Goal: Information Seeking & Learning: Understand process/instructions

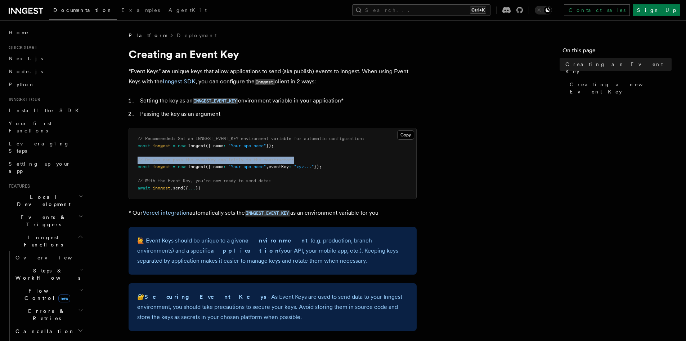
drag, startPoint x: 135, startPoint y: 160, endPoint x: 352, endPoint y: 159, distance: 216.2
click at [352, 159] on pre "// Recommended: Set an INNGEST_EVENT_KEY environment variable for automatic con…" at bounding box center [273, 163] width 288 height 71
drag, startPoint x: 139, startPoint y: 102, endPoint x: 389, endPoint y: 95, distance: 250.2
click at [389, 95] on li "Setting the key as an INNGEST_EVENT_KEY environment variable in your applicatio…" at bounding box center [277, 100] width 279 height 10
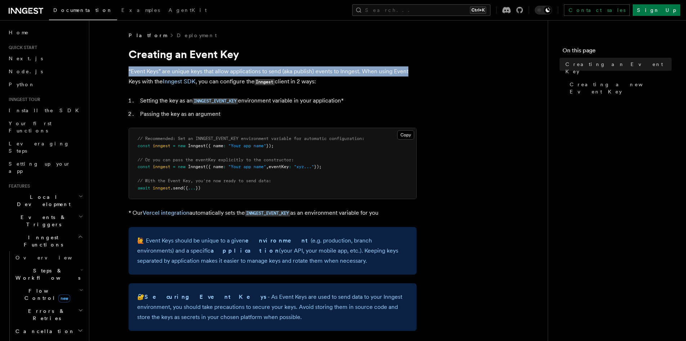
drag, startPoint x: 126, startPoint y: 69, endPoint x: 422, endPoint y: 63, distance: 295.9
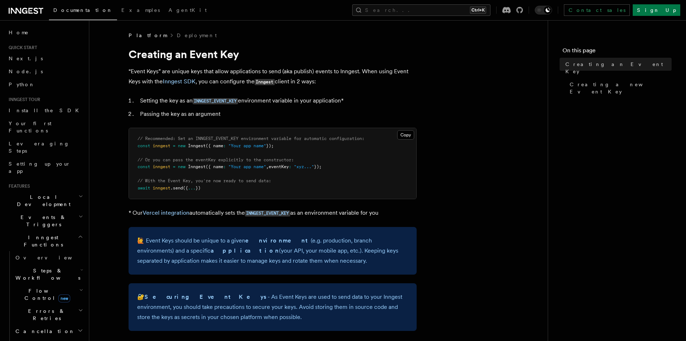
drag, startPoint x: 143, startPoint y: 102, endPoint x: 413, endPoint y: 96, distance: 270.0
click at [413, 96] on li "Setting the key as an INNGEST_EVENT_KEY environment variable in your applicatio…" at bounding box center [277, 100] width 279 height 10
click at [283, 113] on li "Passing the key as an argument" at bounding box center [277, 114] width 279 height 10
drag, startPoint x: 135, startPoint y: 115, endPoint x: 262, endPoint y: 118, distance: 126.5
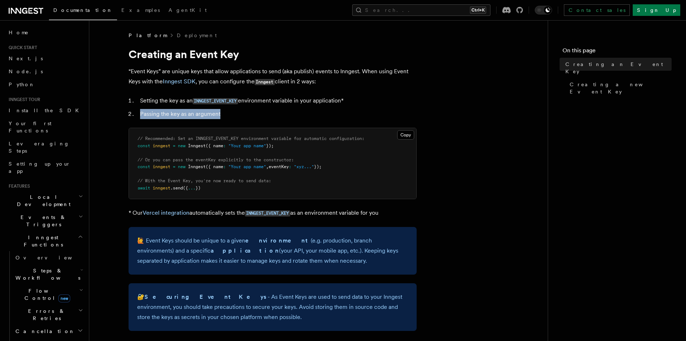
click at [262, 118] on li "Passing the key as an argument" at bounding box center [277, 114] width 279 height 10
drag, startPoint x: 138, startPoint y: 103, endPoint x: 424, endPoint y: 96, distance: 285.9
click at [350, 113] on li "Passing the key as an argument" at bounding box center [277, 114] width 279 height 10
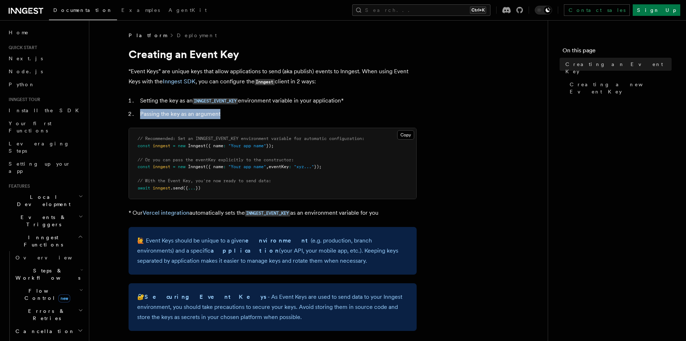
drag, startPoint x: 141, startPoint y: 116, endPoint x: 279, endPoint y: 108, distance: 138.6
click at [279, 108] on ol "Setting the key as an INNGEST_EVENT_KEY environment variable in your applicatio…" at bounding box center [273, 106] width 288 height 23
click at [292, 112] on li "Passing the key as an argument" at bounding box center [277, 114] width 279 height 10
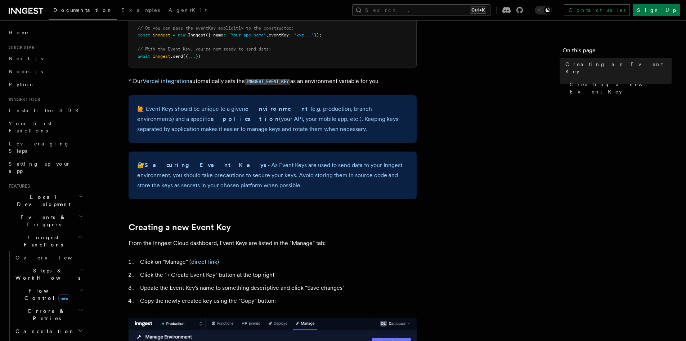
scroll to position [144, 0]
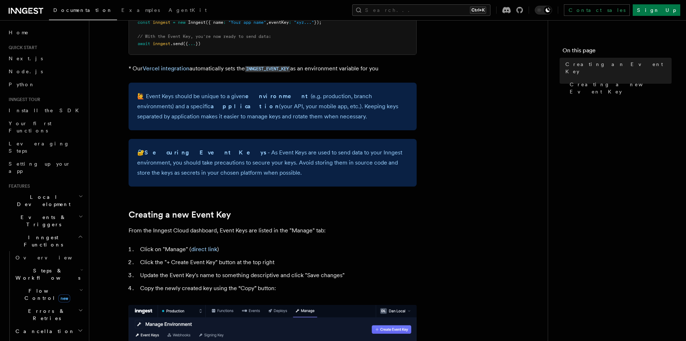
click at [266, 248] on li "Click on "Manage" ( direct link )" at bounding box center [277, 249] width 279 height 10
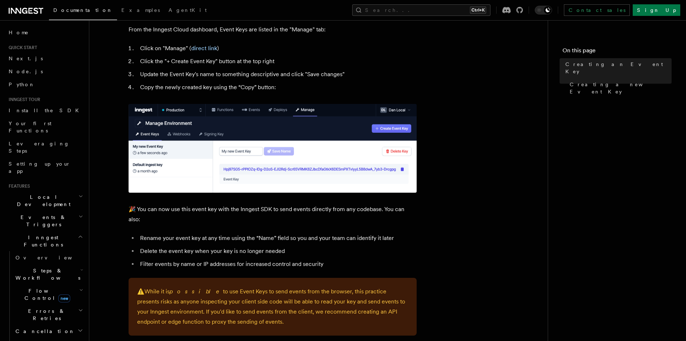
scroll to position [360, 0]
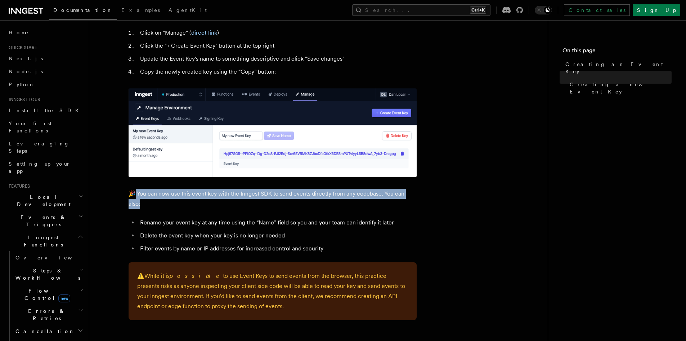
drag, startPoint x: 133, startPoint y: 191, endPoint x: 301, endPoint y: 208, distance: 169.1
click at [279, 203] on p "🎉 You can now use this event key with the Inngest SDK to send events directly f…" at bounding box center [273, 198] width 288 height 20
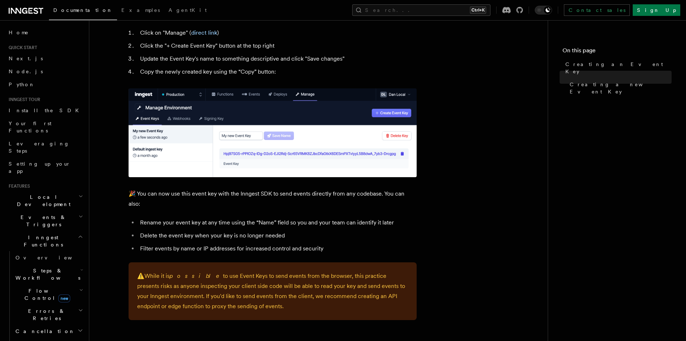
click at [430, 212] on article "Platform Deployment Creating an Event Key “Event Keys” are unique keys that all…" at bounding box center [319, 66] width 436 height 791
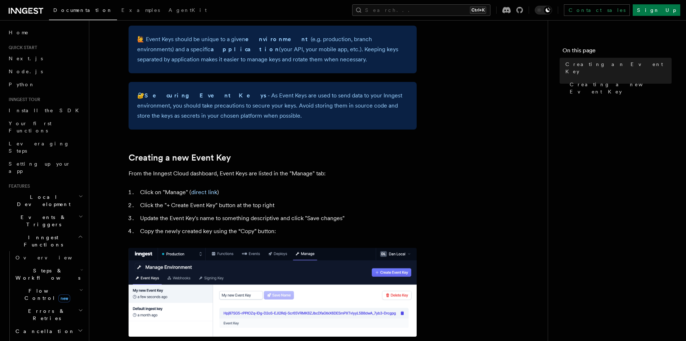
scroll to position [288, 0]
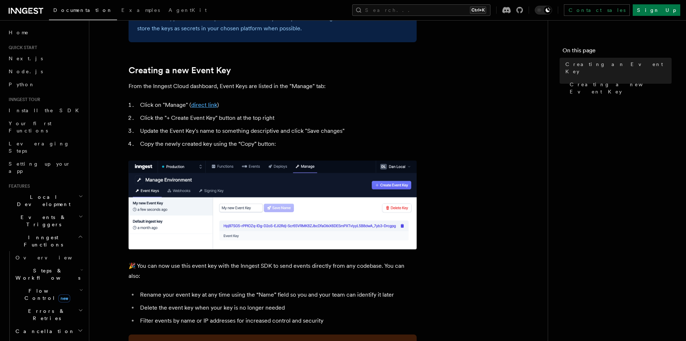
click at [207, 105] on link "direct link" at bounding box center [204, 104] width 26 height 7
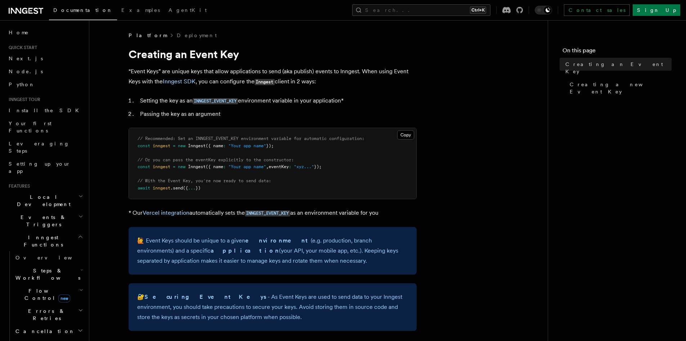
drag, startPoint x: 126, startPoint y: 54, endPoint x: 310, endPoint y: 76, distance: 185.5
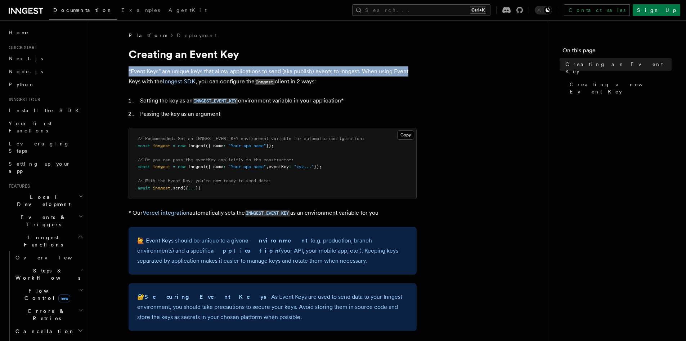
drag, startPoint x: 129, startPoint y: 71, endPoint x: 448, endPoint y: 75, distance: 319.7
drag, startPoint x: 359, startPoint y: 80, endPoint x: 308, endPoint y: 97, distance: 53.7
click at [404, 84] on p "“Event Keys” are unique keys that allow applications to send (aka publish) even…" at bounding box center [273, 76] width 288 height 21
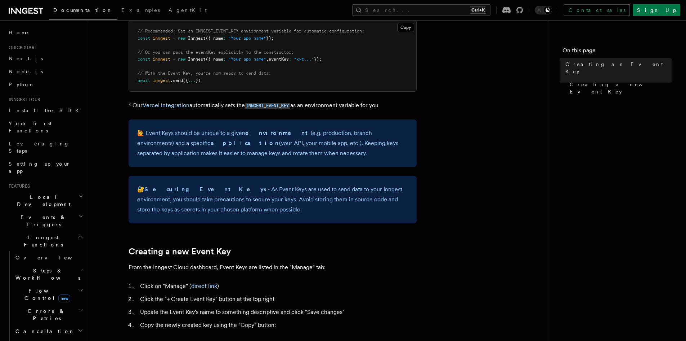
scroll to position [108, 0]
drag, startPoint x: 146, startPoint y: 133, endPoint x: 341, endPoint y: 148, distance: 195.6
click at [341, 148] on p "🙋 Event Keys should be unique to a given environment (e.g. production, branch e…" at bounding box center [272, 142] width 271 height 30
drag, startPoint x: 301, startPoint y: 215, endPoint x: 217, endPoint y: 194, distance: 86.1
click at [300, 214] on div "🔐 Securing Event Keys - As Event Keys are used to send data to your Inngest env…" at bounding box center [273, 199] width 288 height 48
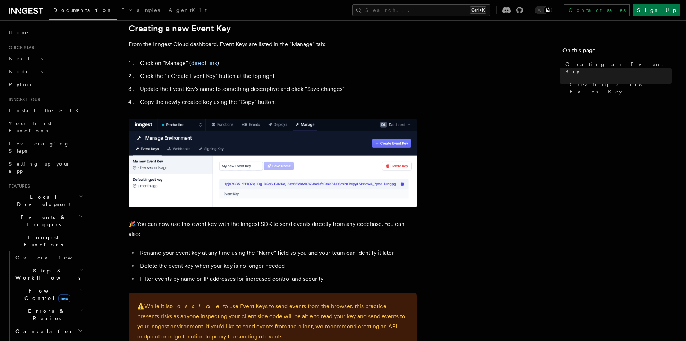
scroll to position [288, 0]
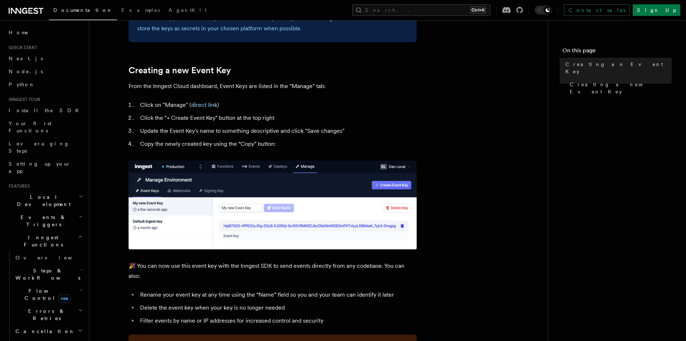
click at [204, 101] on li "Click on "Manage" ( direct link )" at bounding box center [277, 105] width 279 height 10
click at [204, 105] on link "direct link" at bounding box center [204, 104] width 26 height 7
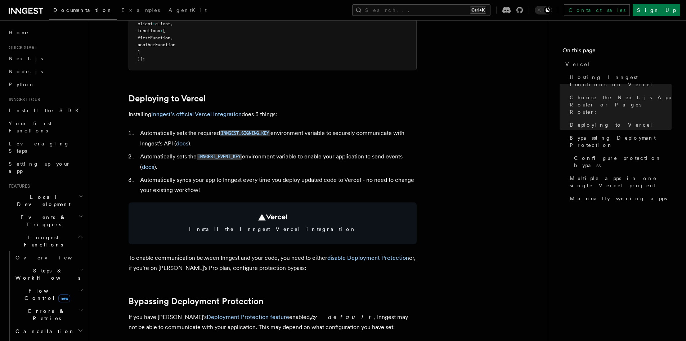
scroll to position [271, 0]
